Goal: Navigation & Orientation: Find specific page/section

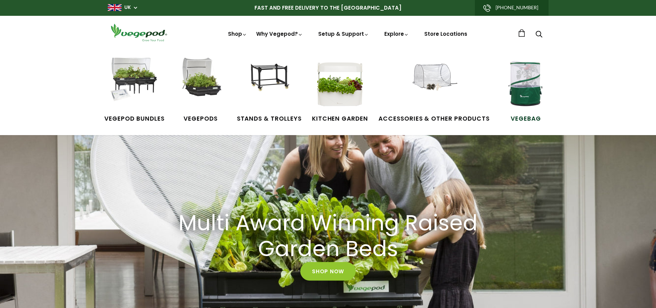
click at [524, 93] on img at bounding box center [526, 84] width 52 height 52
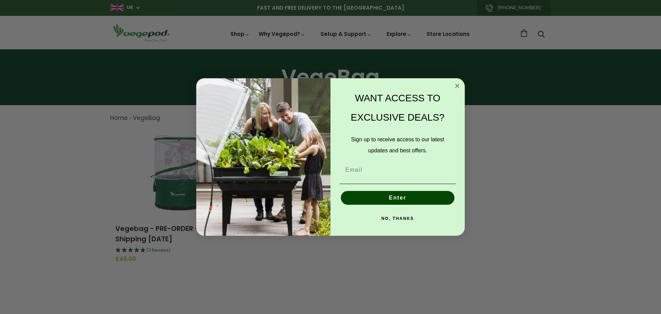
click at [460, 86] on circle "Close dialog" at bounding box center [457, 86] width 8 height 8
